Goal: Information Seeking & Learning: Learn about a topic

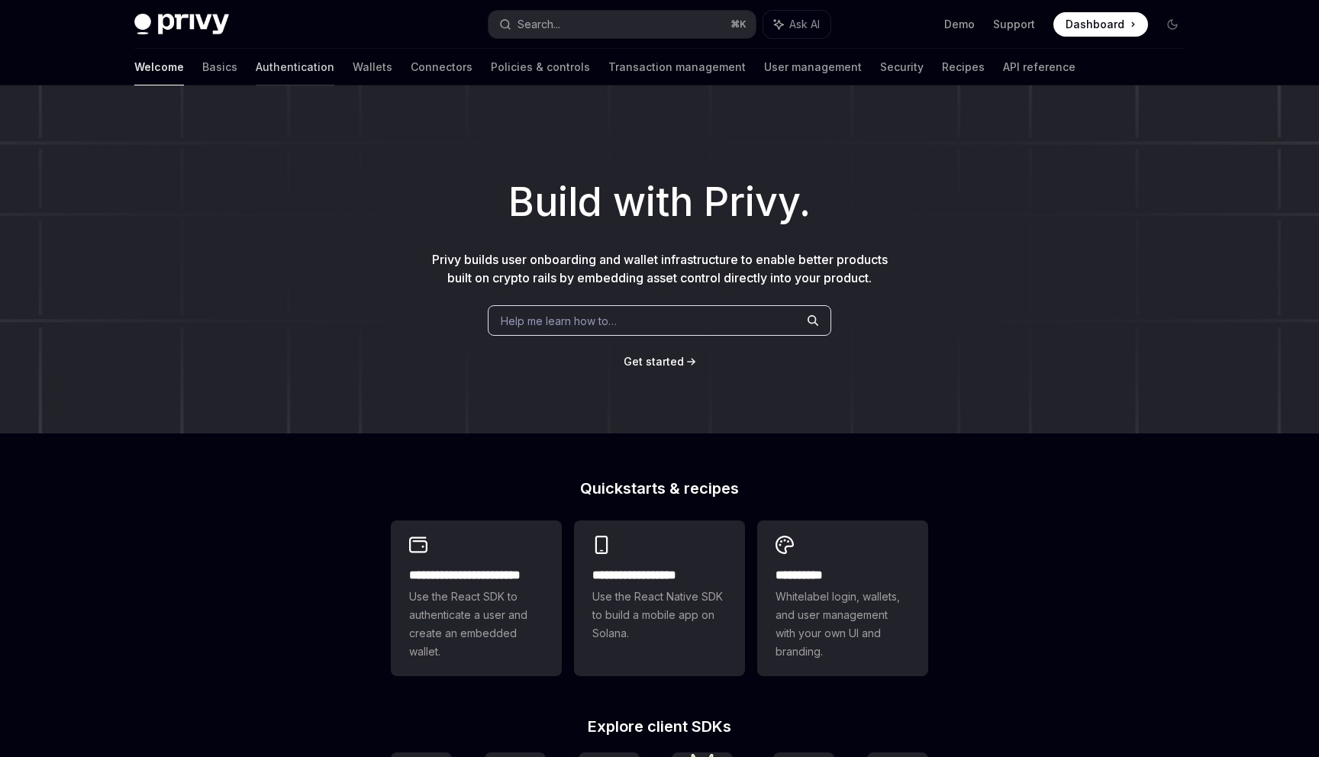
click at [256, 68] on link "Authentication" at bounding box center [295, 67] width 79 height 37
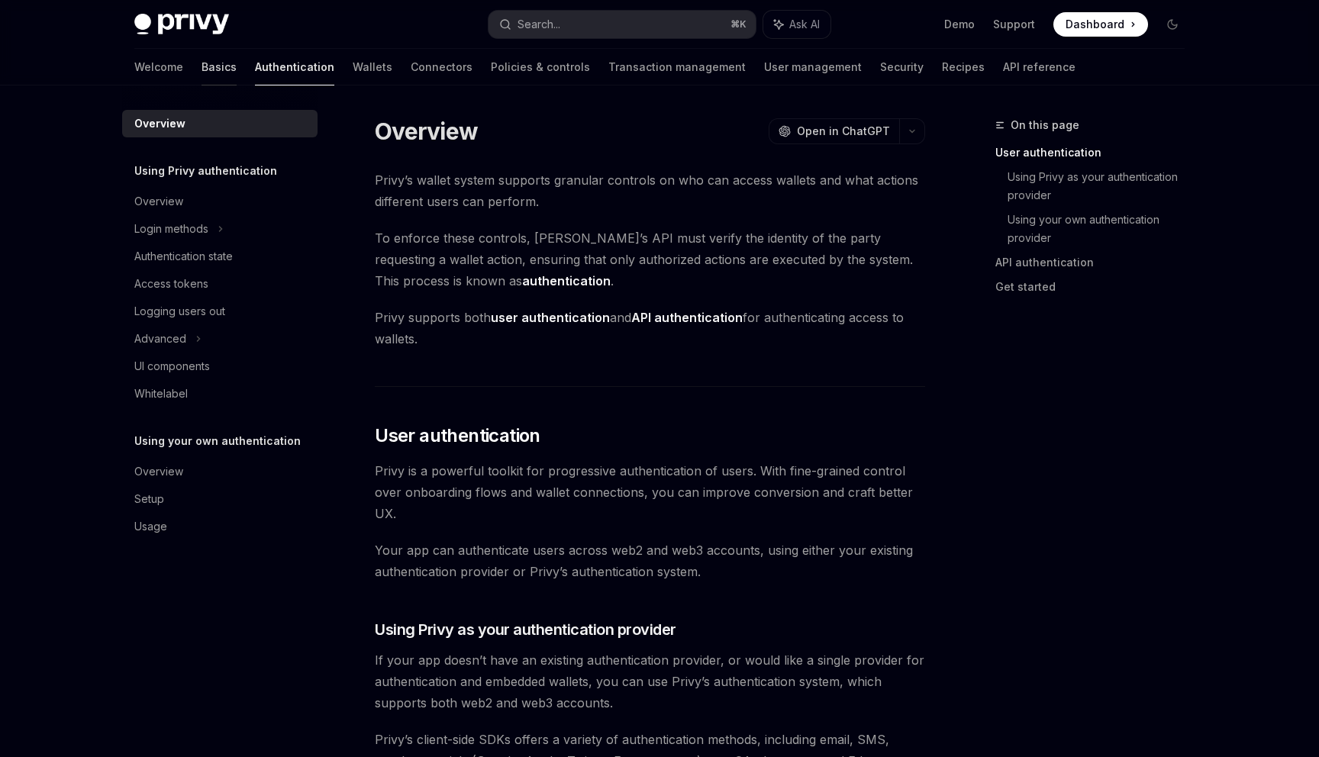
click at [201, 64] on link "Basics" at bounding box center [218, 67] width 35 height 37
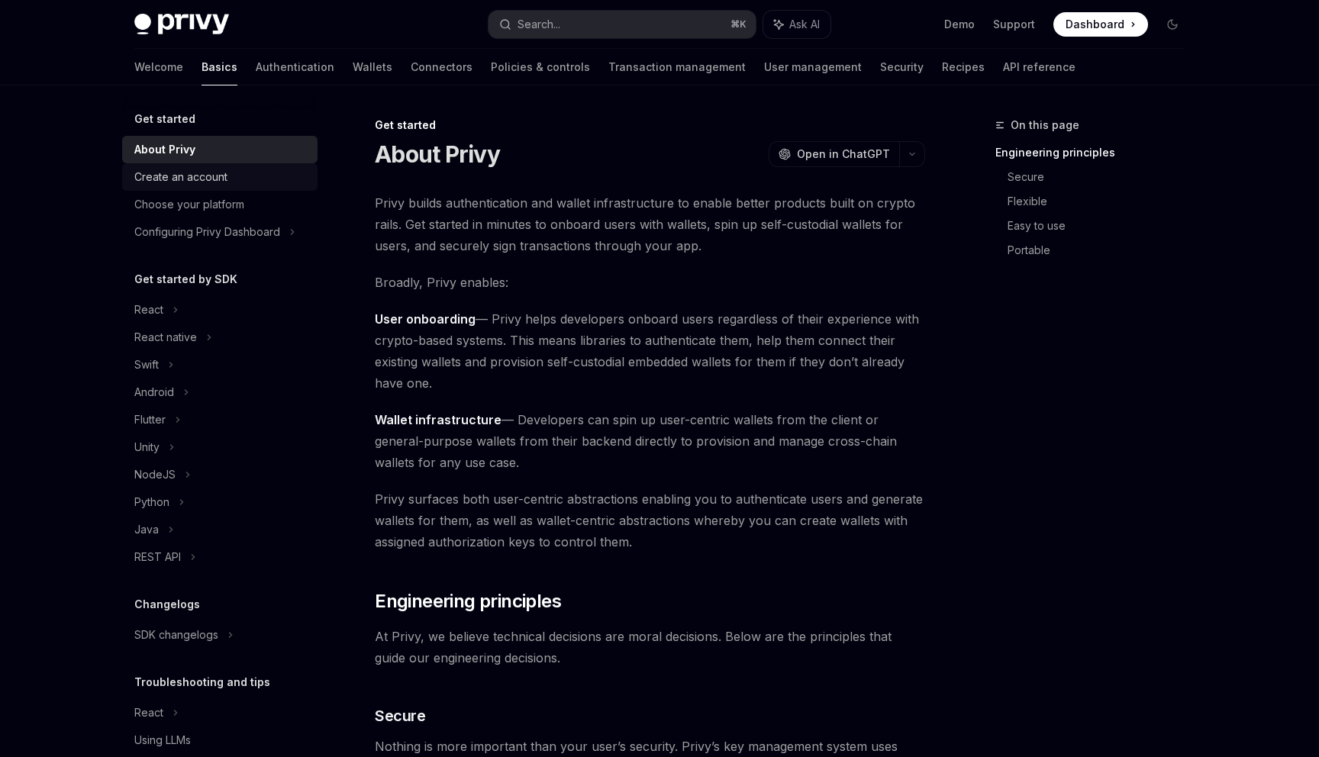
click at [230, 181] on div "Create an account" at bounding box center [221, 177] width 174 height 18
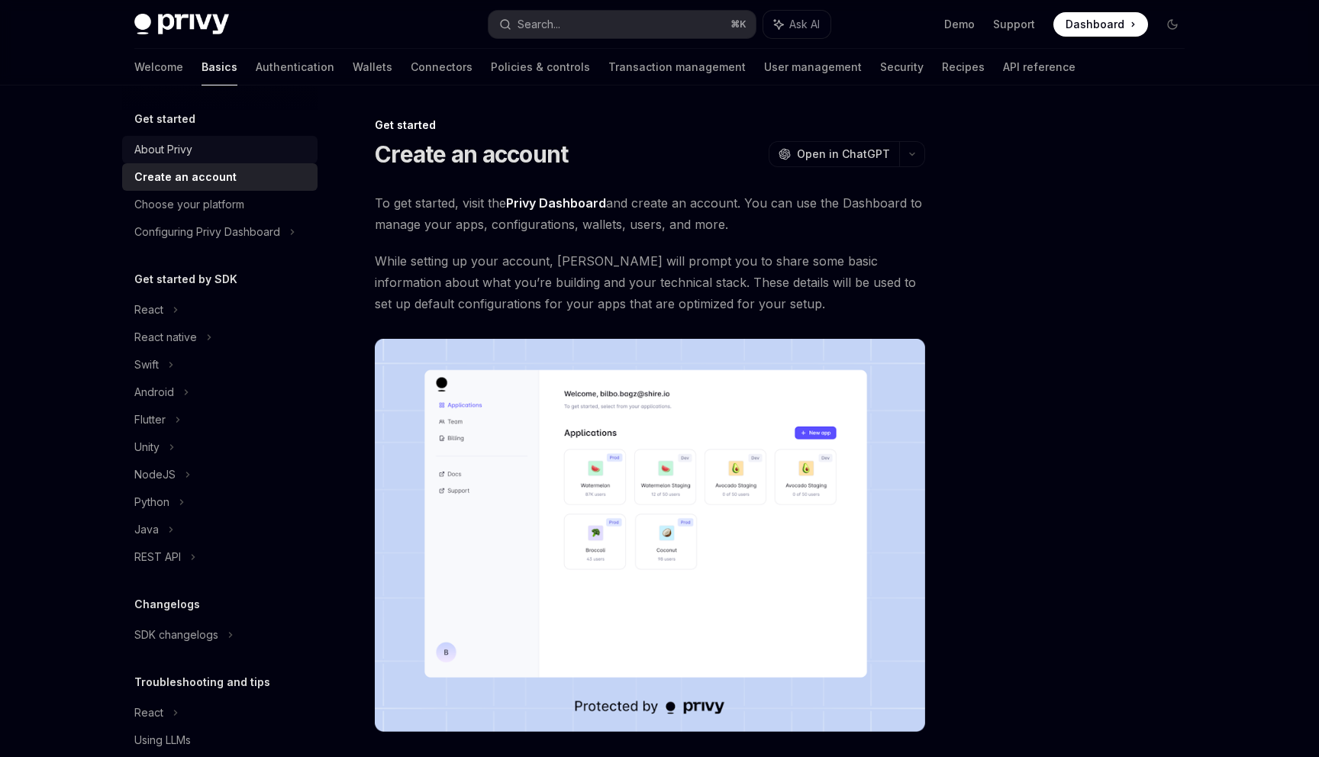
click at [208, 160] on link "About Privy" at bounding box center [219, 149] width 195 height 27
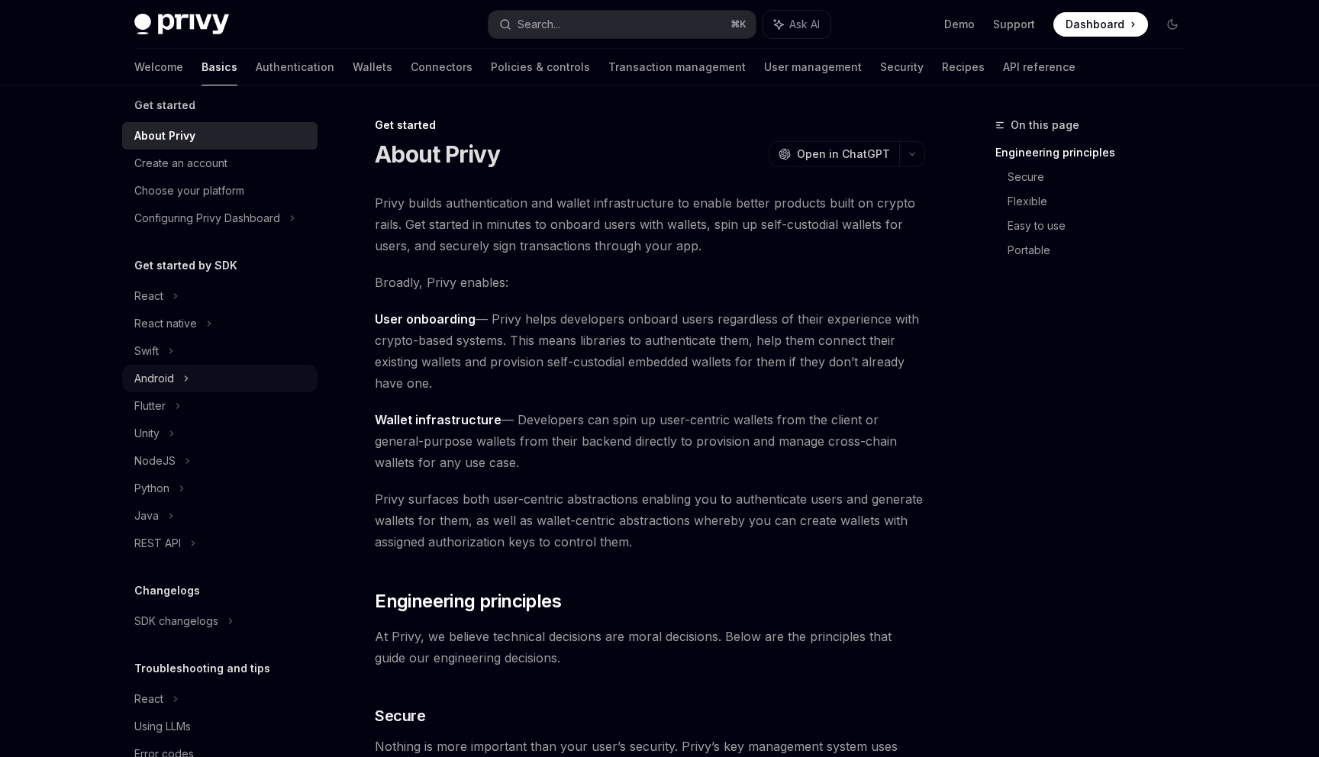
scroll to position [55, 0]
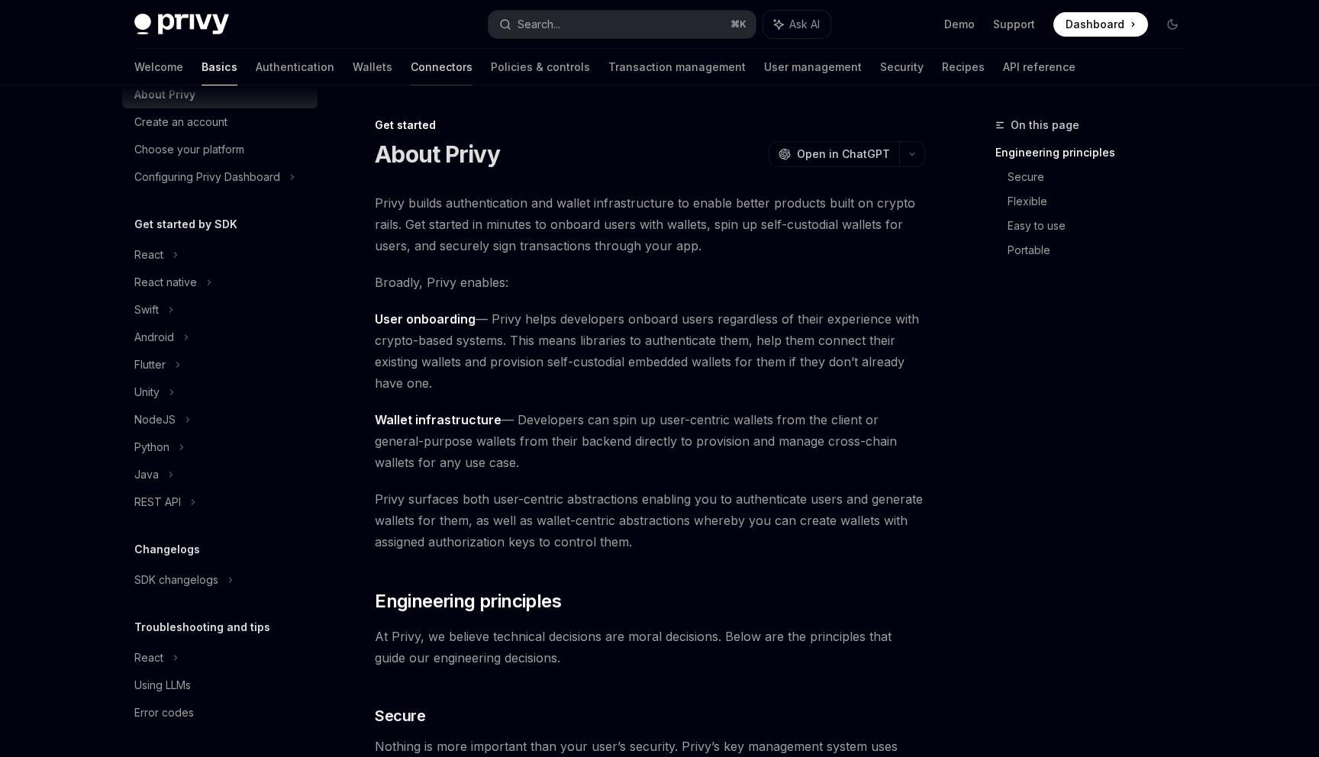
click at [411, 71] on link "Connectors" at bounding box center [442, 67] width 62 height 37
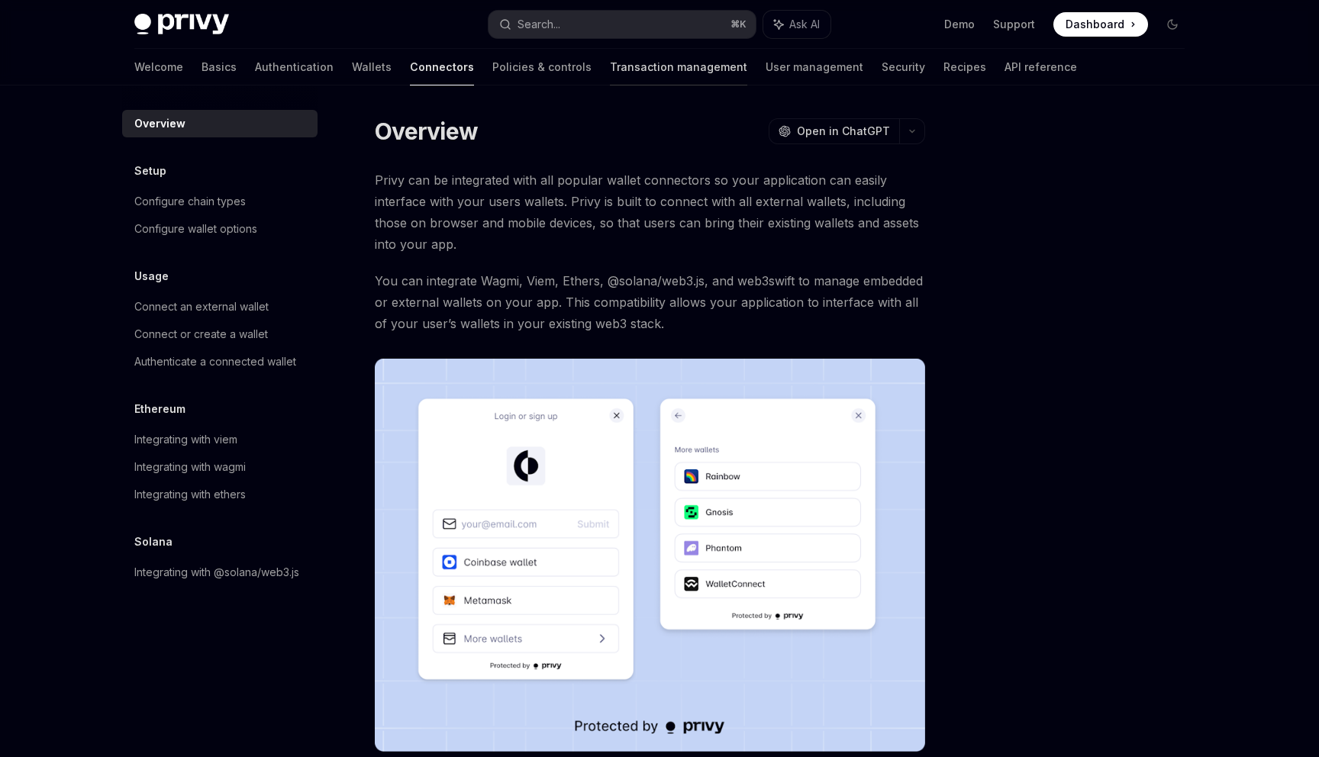
click at [610, 79] on link "Transaction management" at bounding box center [678, 67] width 137 height 37
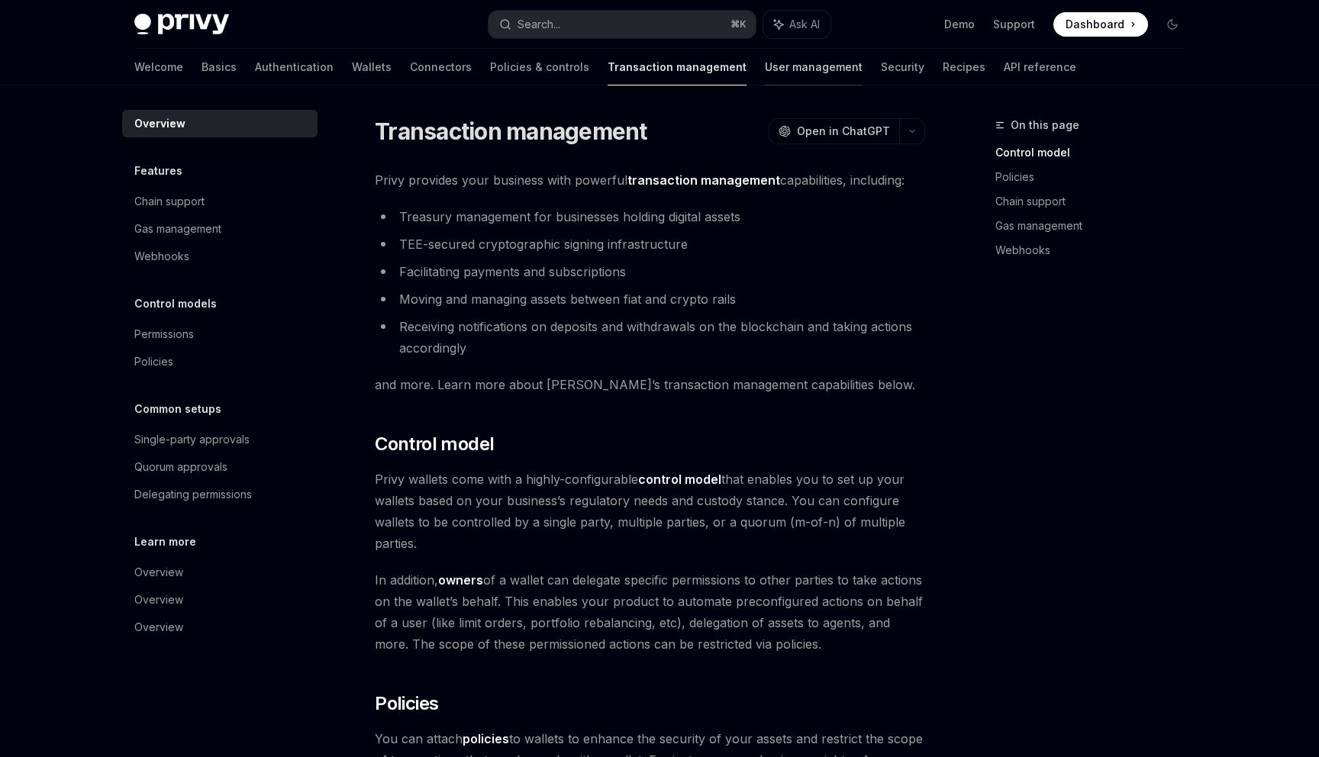
click at [765, 73] on link "User management" at bounding box center [814, 67] width 98 height 37
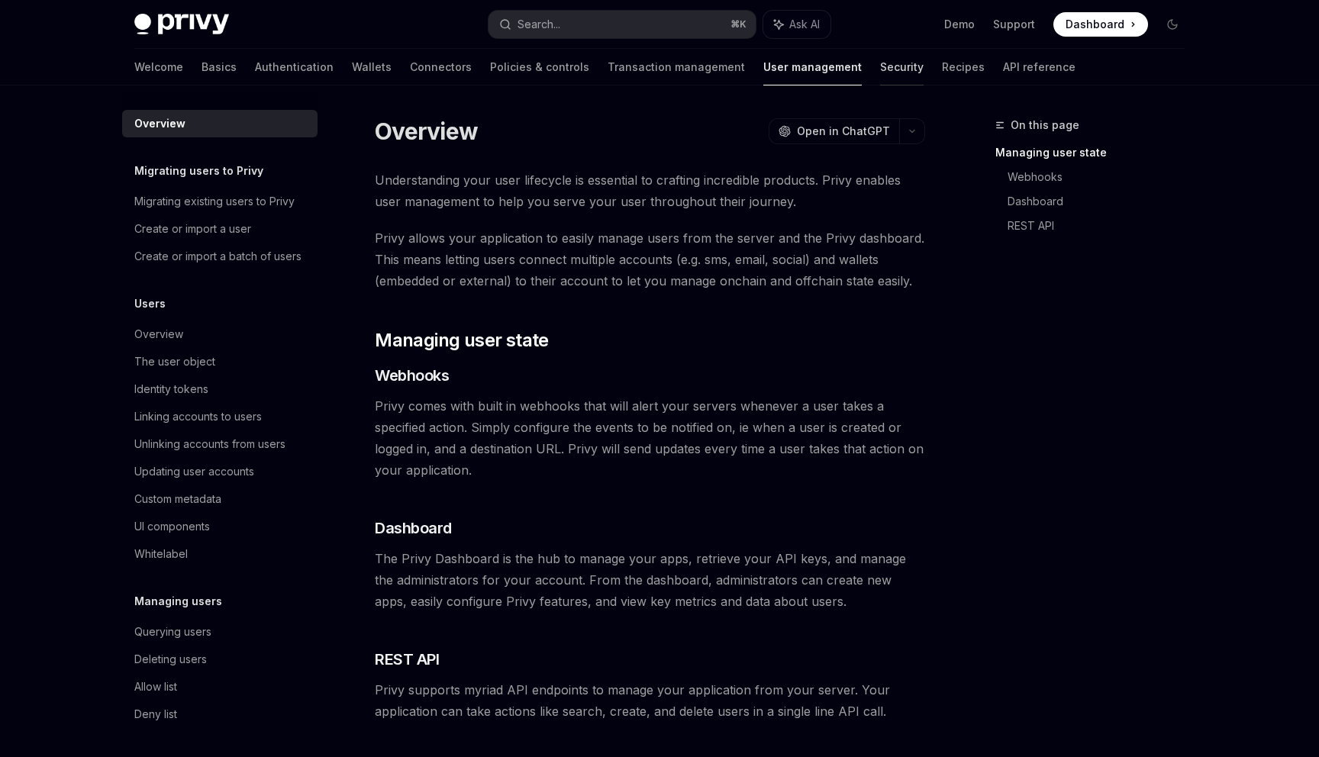
click at [880, 79] on link "Security" at bounding box center [902, 67] width 44 height 37
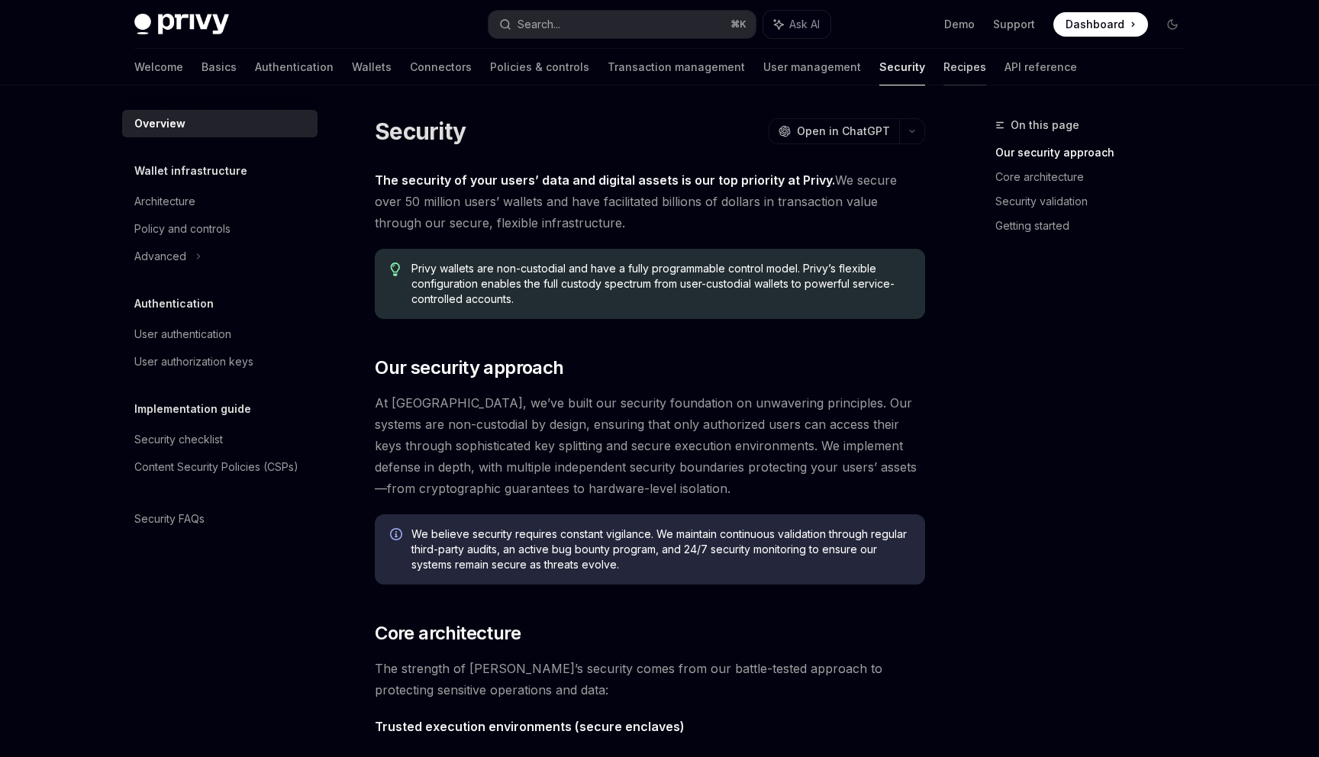
click at [943, 78] on link "Recipes" at bounding box center [964, 67] width 43 height 37
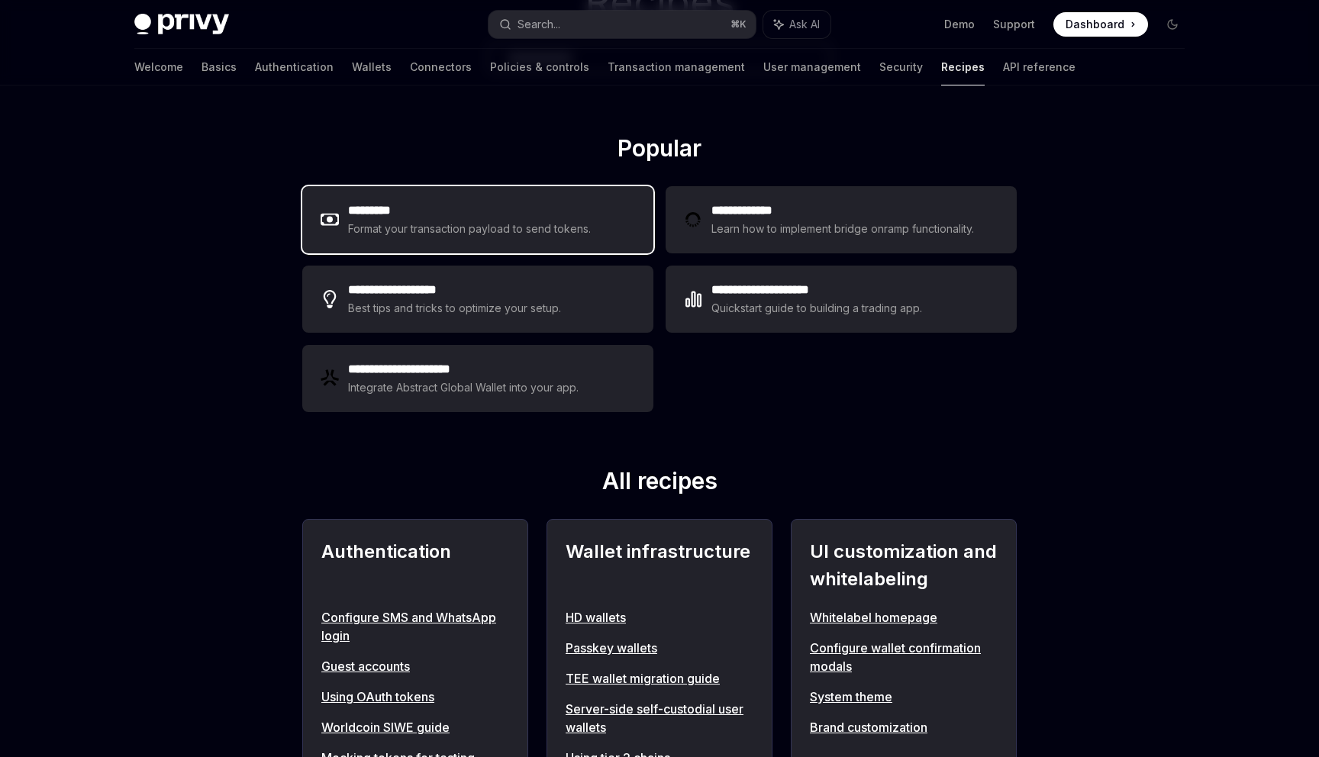
scroll to position [208, 0]
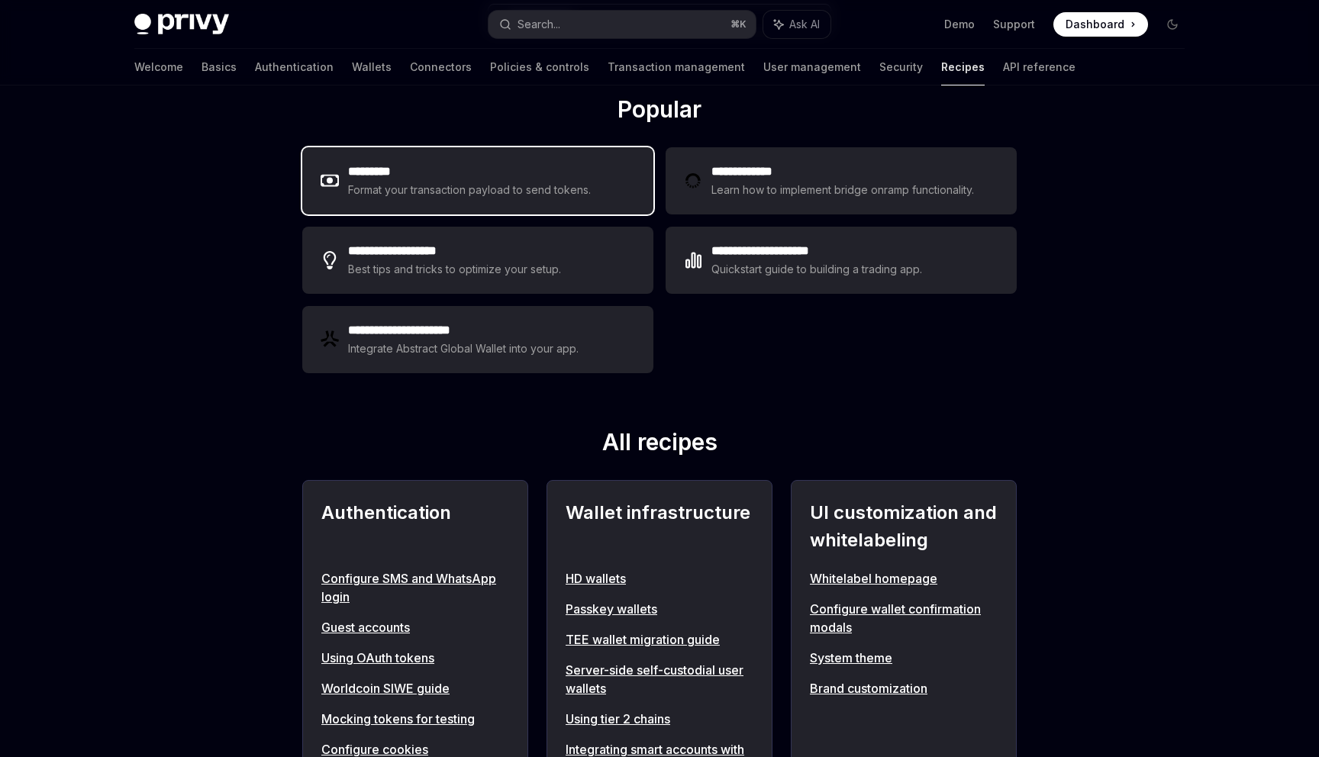
click at [533, 195] on div "Format your transaction payload to send tokens." at bounding box center [469, 190] width 243 height 18
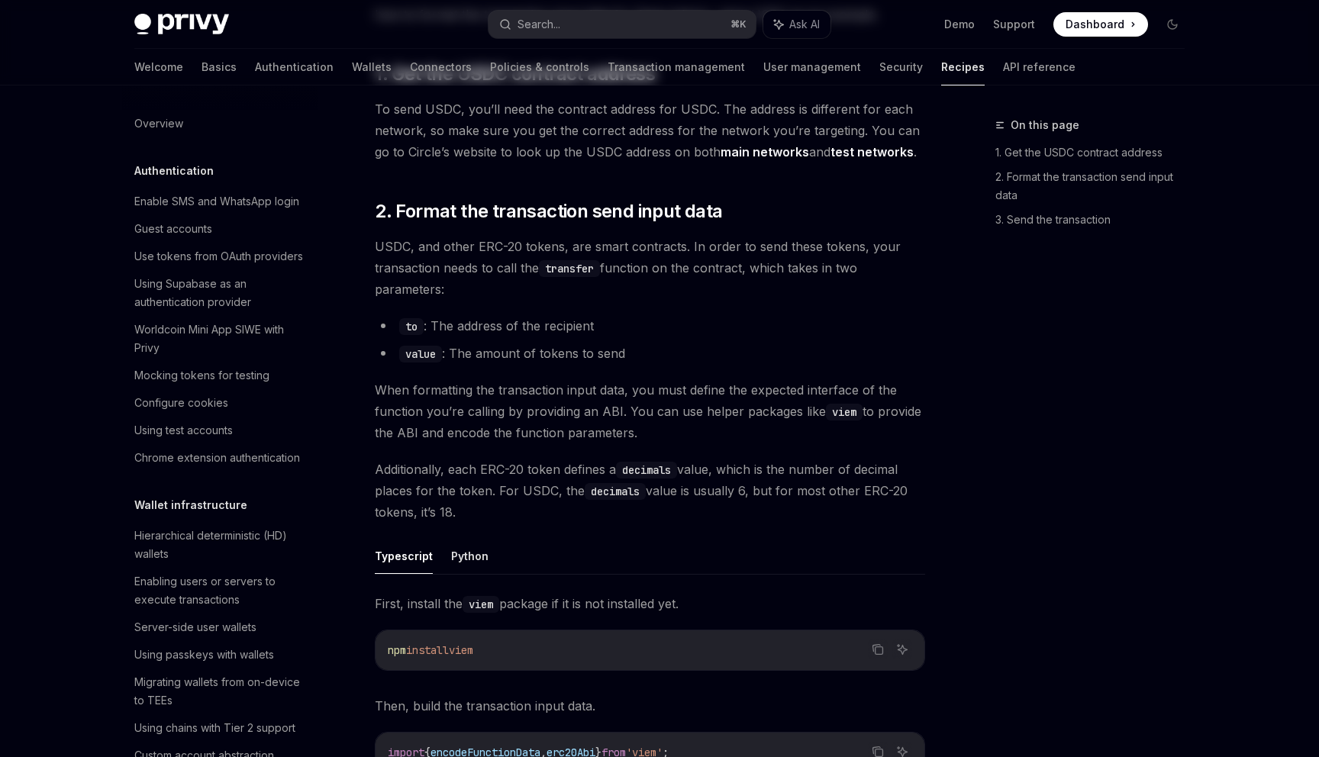
type textarea "*"
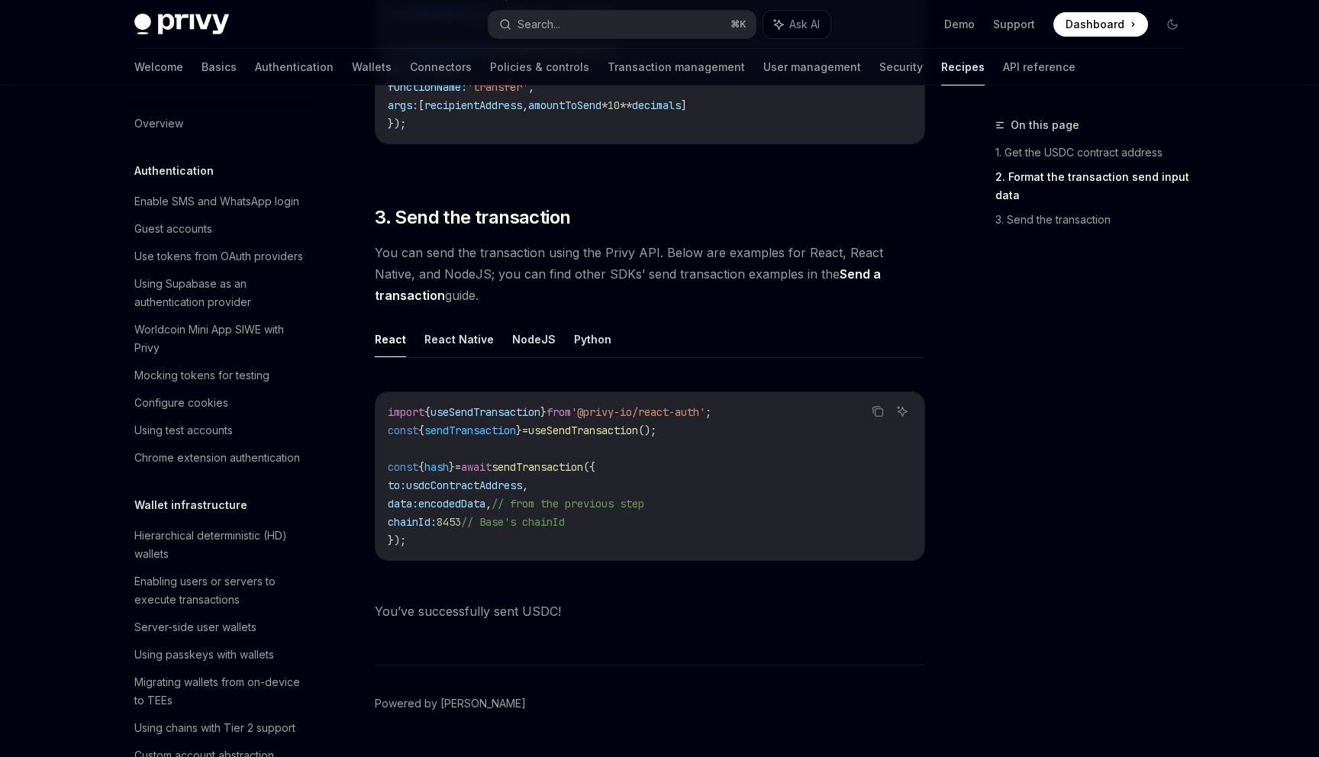
scroll to position [1060, 0]
